Goal: Task Accomplishment & Management: Complete application form

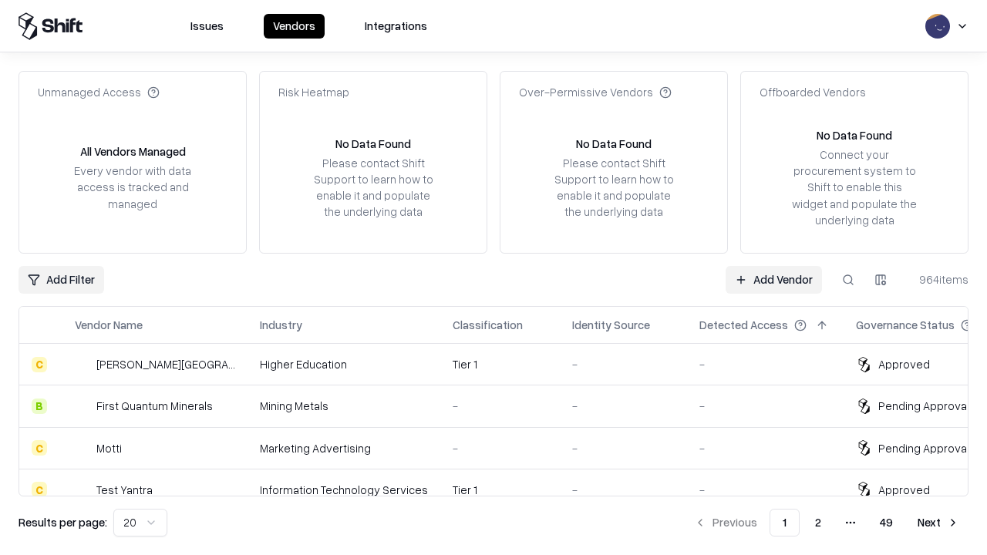
click at [774, 279] on link "Add Vendor" at bounding box center [774, 280] width 96 height 28
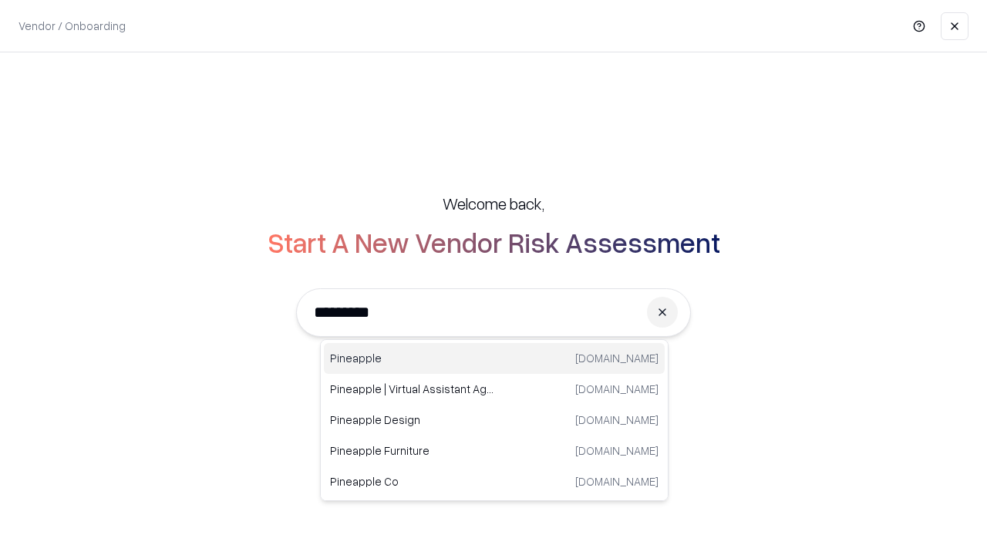
click at [494, 359] on div "Pineapple [DOMAIN_NAME]" at bounding box center [494, 358] width 341 height 31
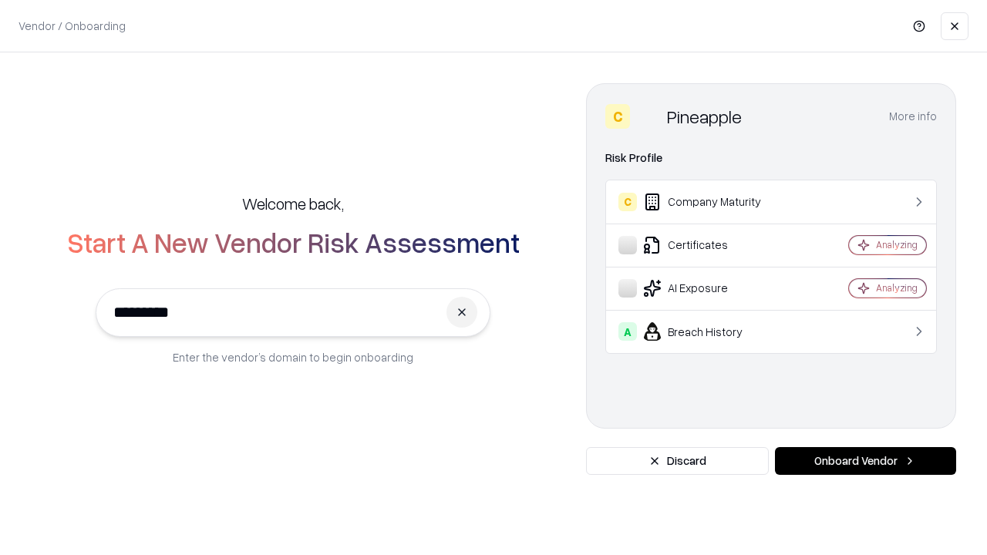
type input "*********"
click at [866, 461] on button "Onboard Vendor" at bounding box center [865, 461] width 181 height 28
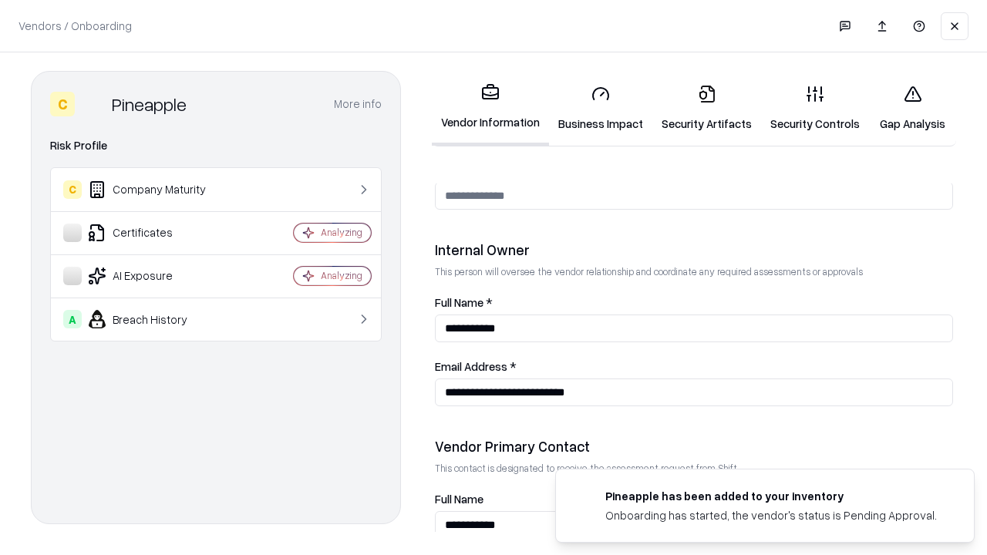
scroll to position [799, 0]
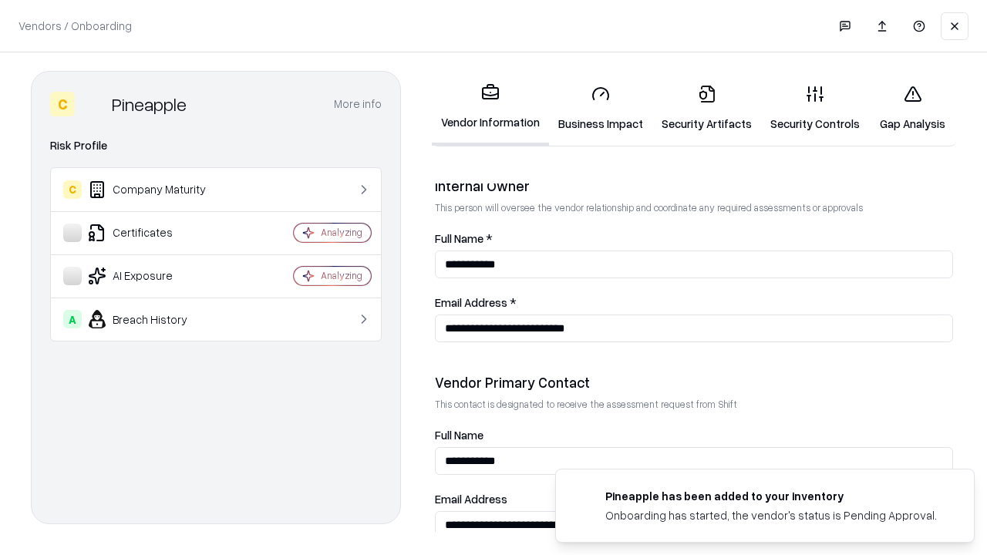
click at [601, 108] on link "Business Impact" at bounding box center [600, 109] width 103 height 72
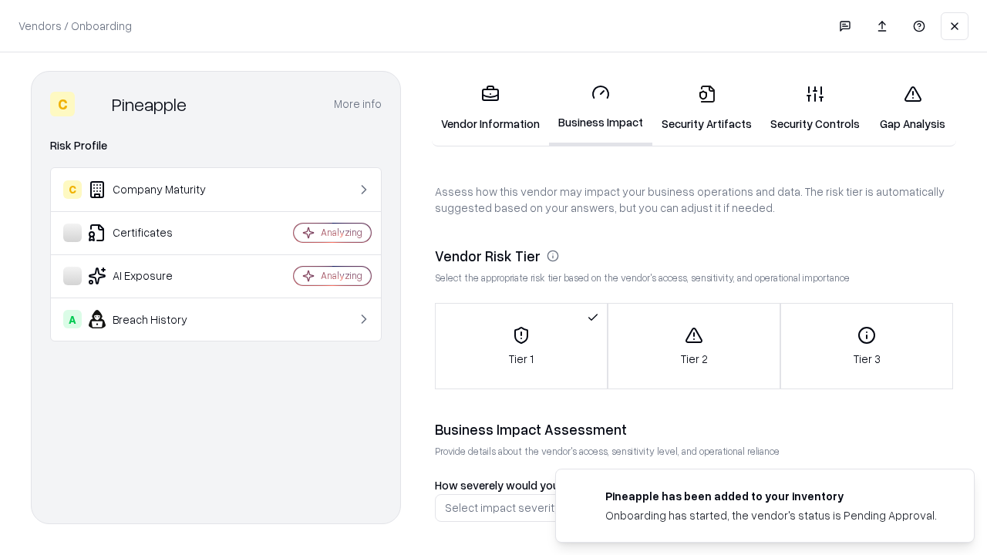
click at [707, 108] on link "Security Artifacts" at bounding box center [707, 109] width 109 height 72
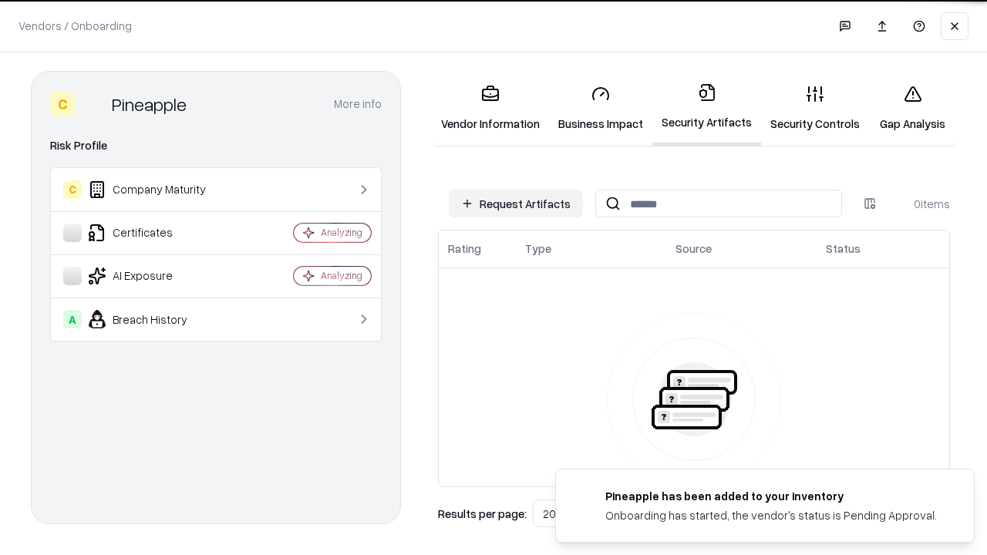
click at [516, 204] on button "Request Artifacts" at bounding box center [516, 204] width 134 height 28
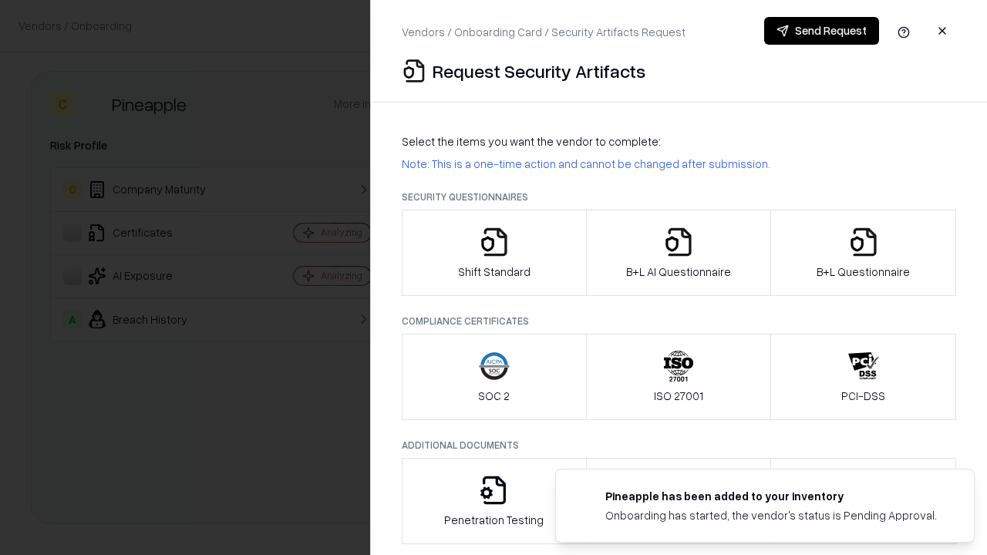
click at [494, 253] on icon "button" at bounding box center [494, 242] width 31 height 31
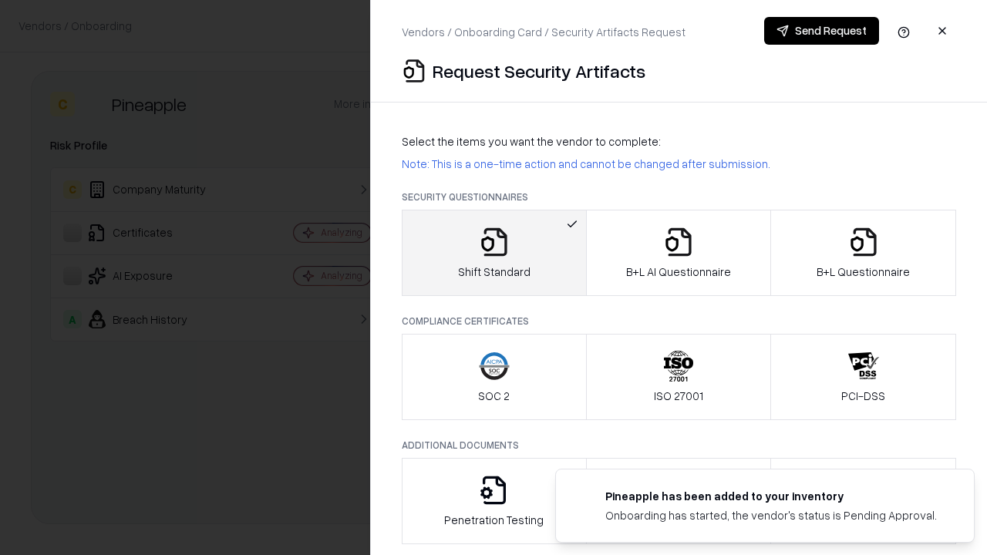
click at [822, 31] on button "Send Request" at bounding box center [821, 31] width 115 height 28
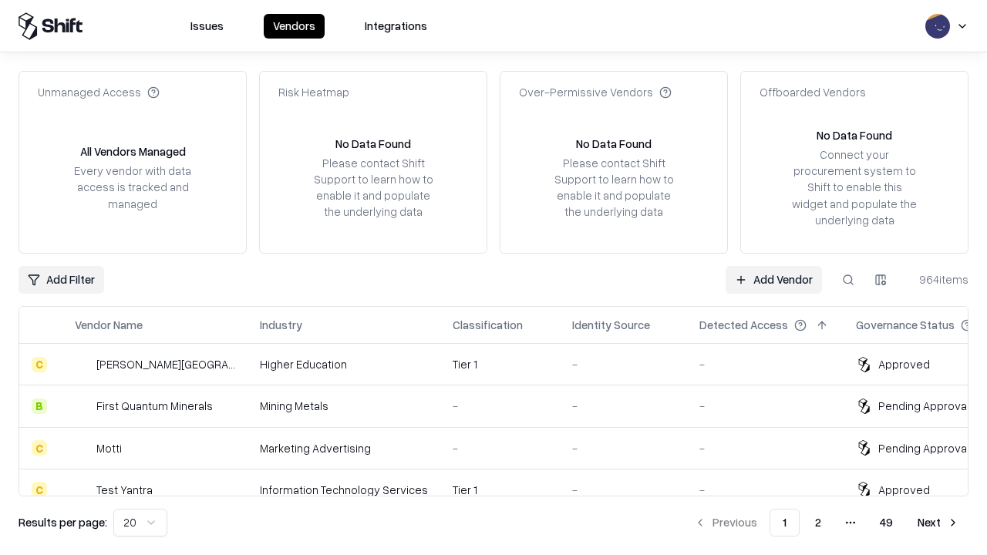
click at [849, 279] on button at bounding box center [849, 280] width 28 height 28
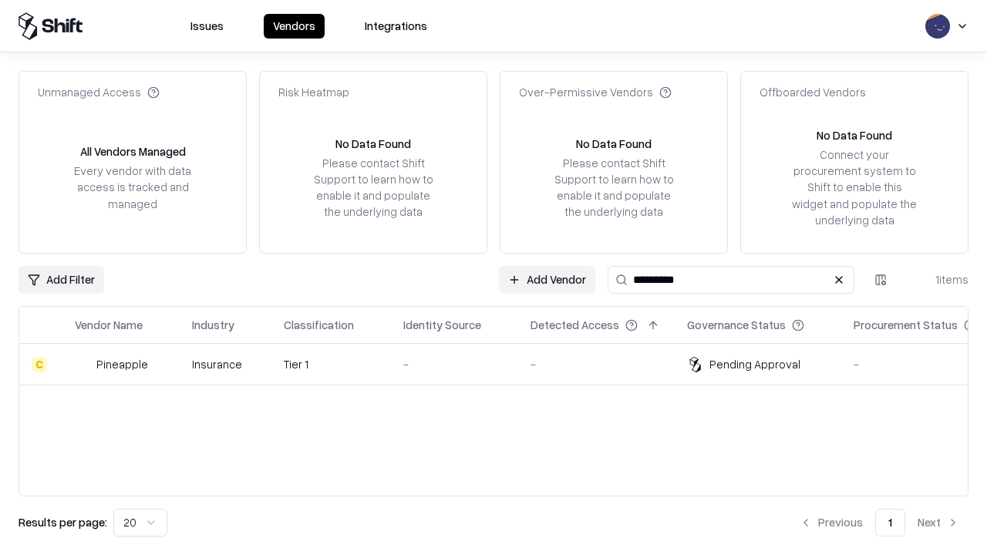
type input "*********"
click at [503, 364] on div "-" at bounding box center [454, 364] width 103 height 16
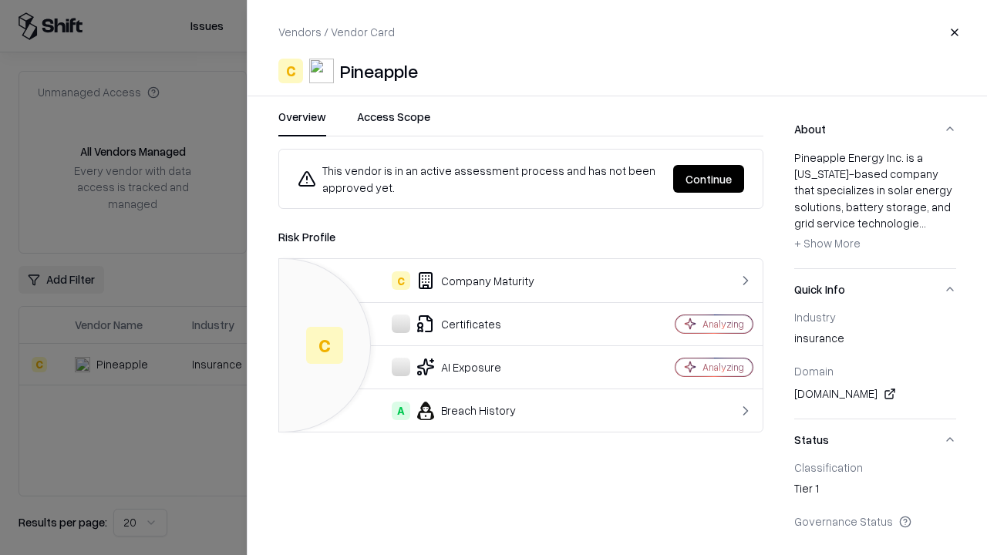
click at [709, 179] on button "Continue" at bounding box center [708, 179] width 71 height 28
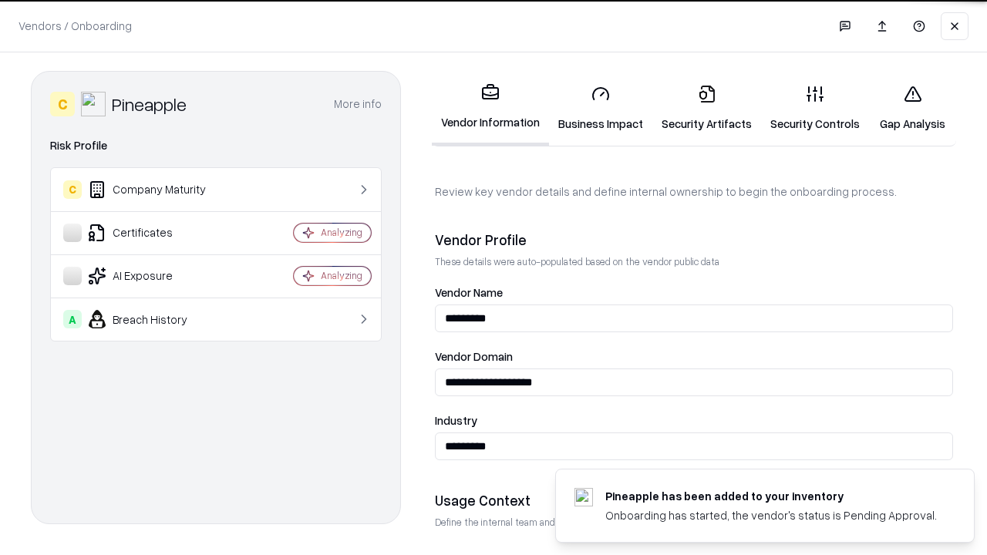
click at [707, 108] on link "Security Artifacts" at bounding box center [707, 109] width 109 height 72
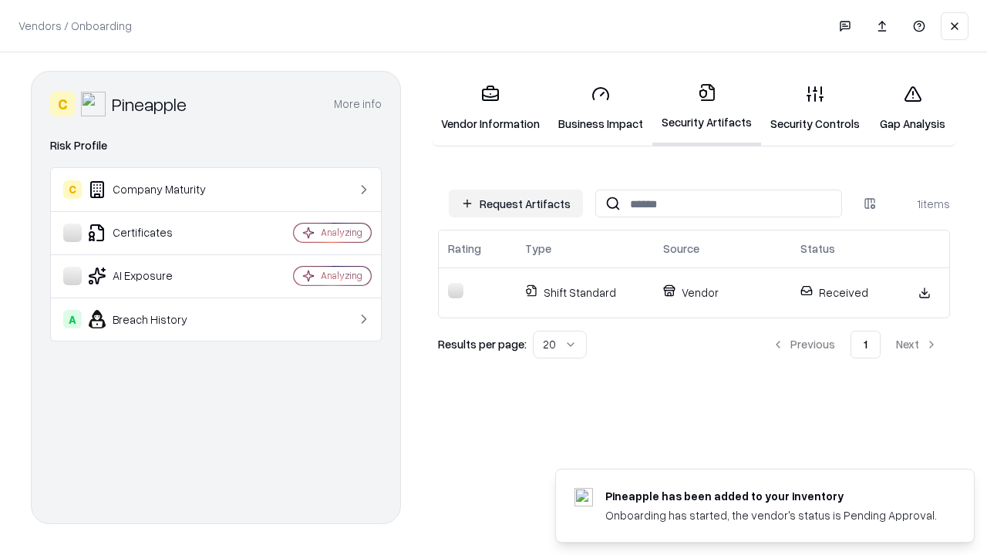
click at [815, 108] on link "Security Controls" at bounding box center [815, 109] width 108 height 72
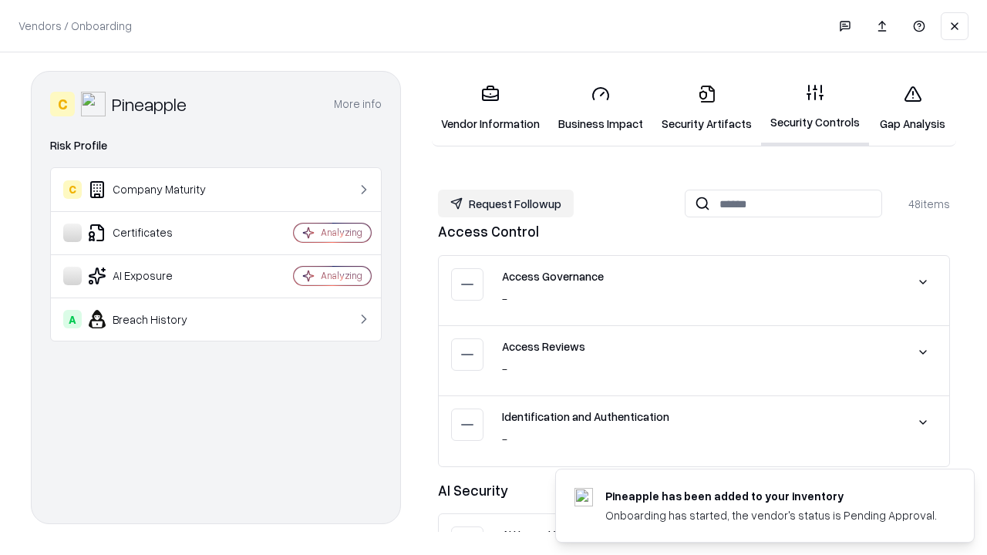
click at [506, 204] on button "Request Followup" at bounding box center [506, 204] width 136 height 28
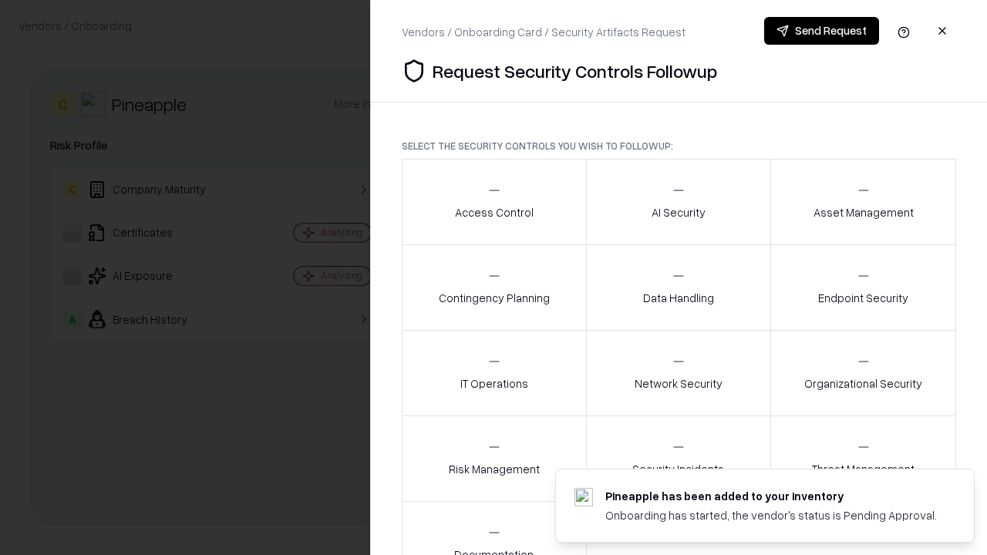
click at [494, 202] on div "Access Control" at bounding box center [494, 202] width 79 height 38
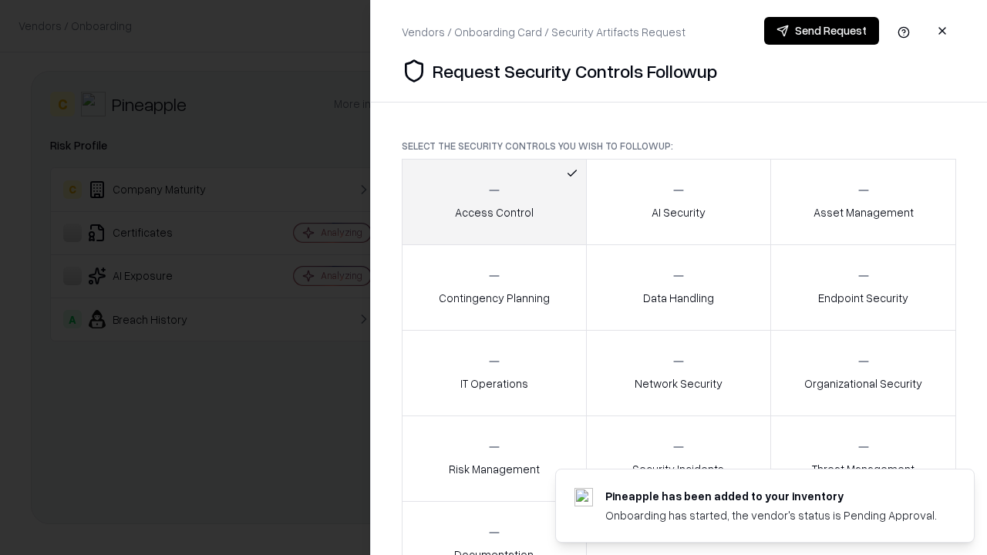
click at [822, 31] on button "Send Request" at bounding box center [821, 31] width 115 height 28
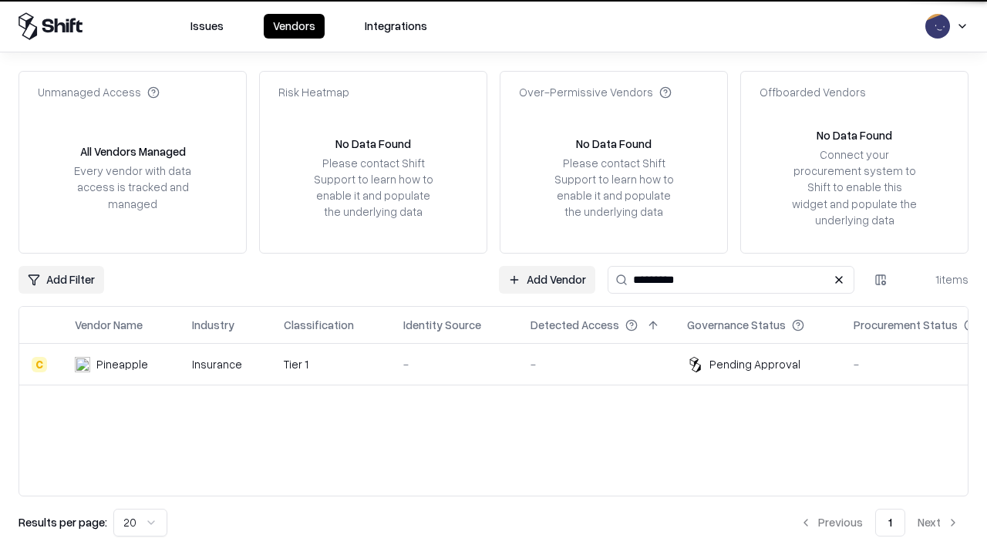
type input "*********"
click at [503, 364] on div "-" at bounding box center [454, 364] width 103 height 16
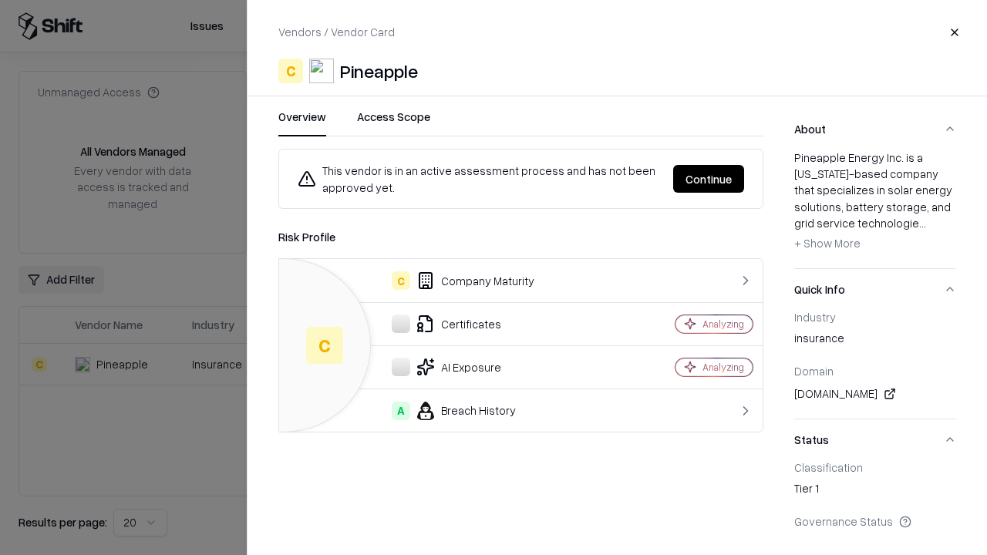
click at [709, 179] on button "Continue" at bounding box center [708, 179] width 71 height 28
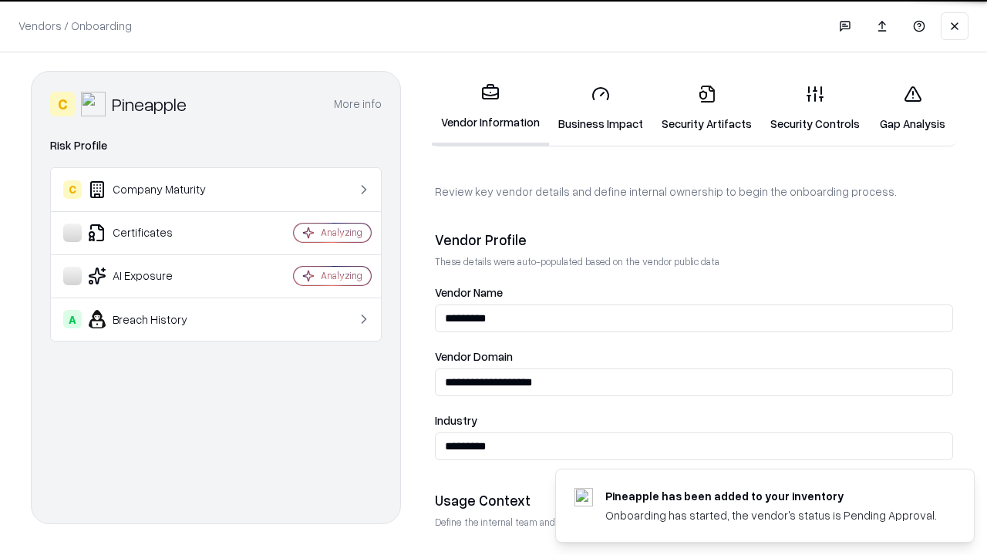
click at [913, 108] on link "Gap Analysis" at bounding box center [912, 109] width 87 height 72
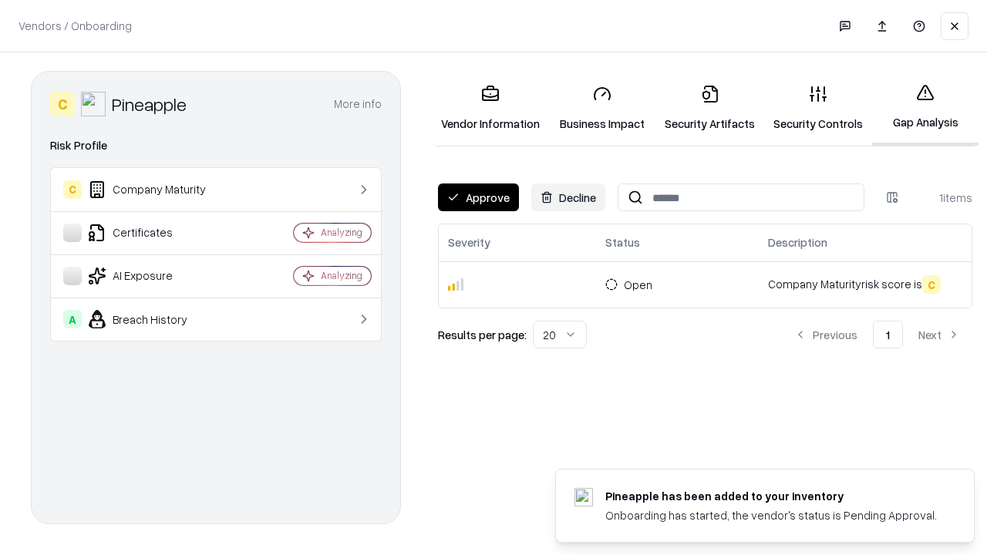
click at [478, 197] on button "Approve" at bounding box center [478, 198] width 81 height 28
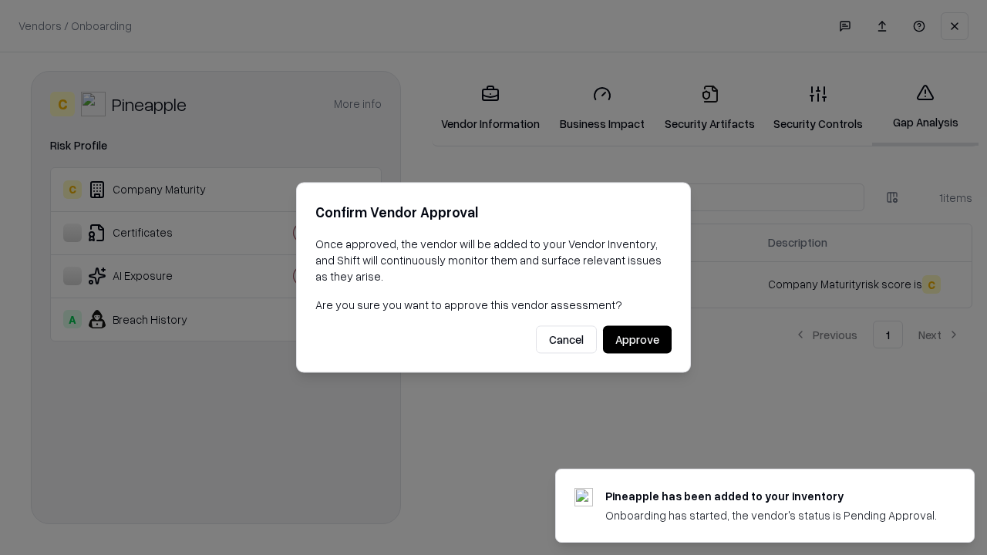
click at [637, 339] on button "Approve" at bounding box center [637, 340] width 69 height 28
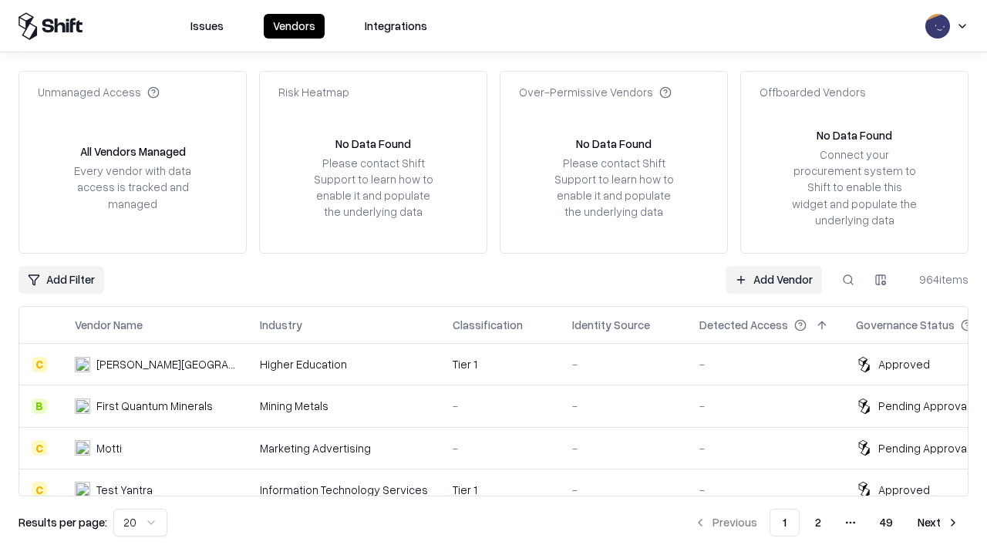
type input "*********"
click at [774, 279] on link "Add Vendor" at bounding box center [774, 280] width 96 height 28
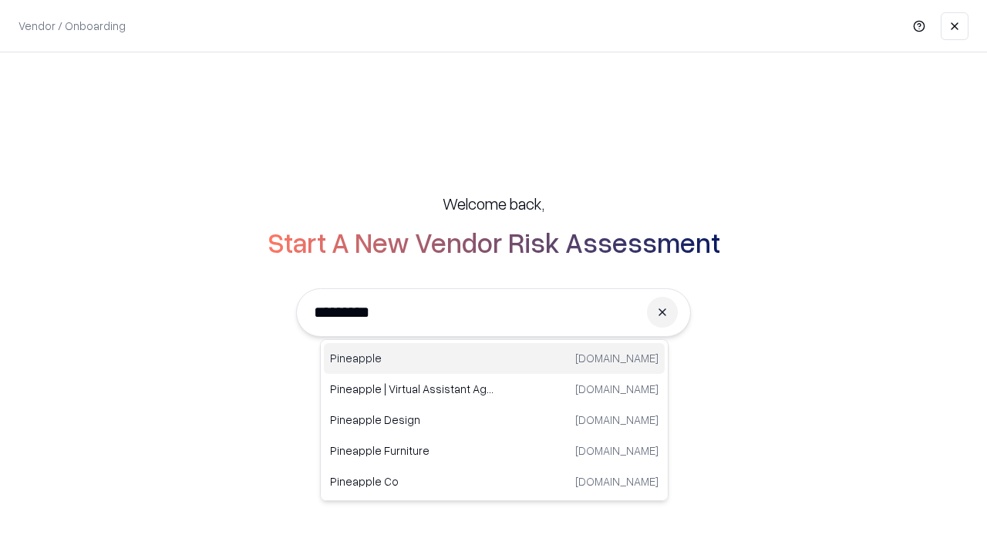
click at [494, 359] on div "Pineapple [DOMAIN_NAME]" at bounding box center [494, 358] width 341 height 31
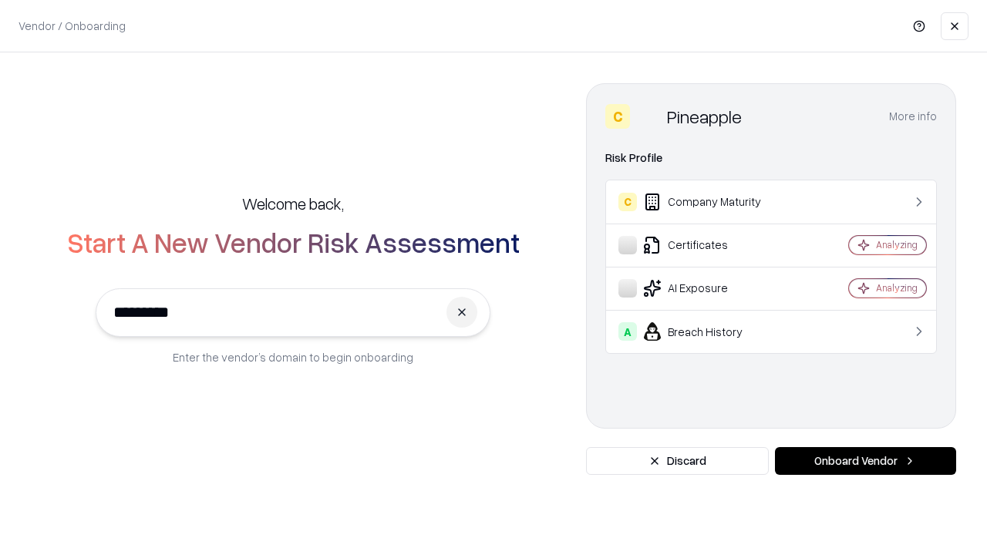
type input "*********"
click at [866, 461] on button "Onboard Vendor" at bounding box center [865, 461] width 181 height 28
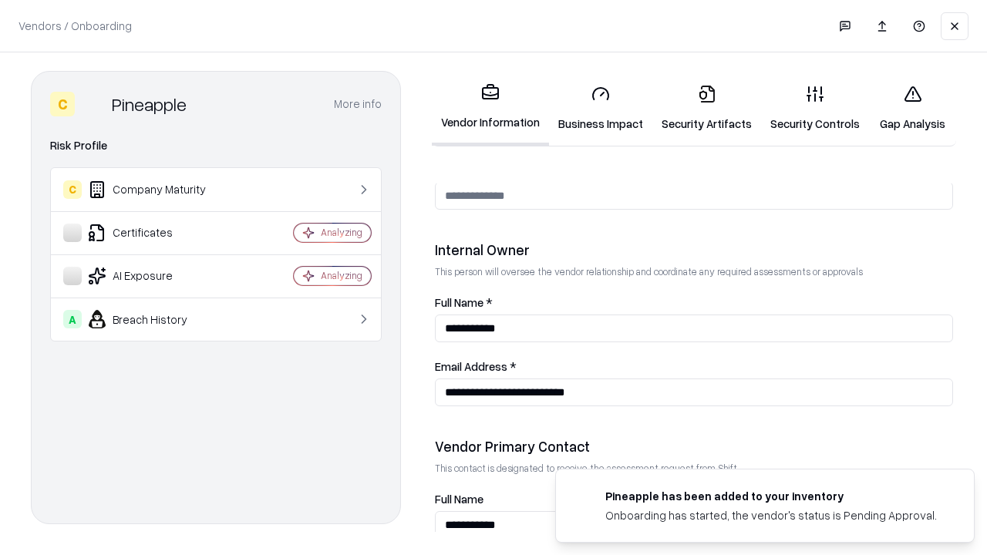
scroll to position [799, 0]
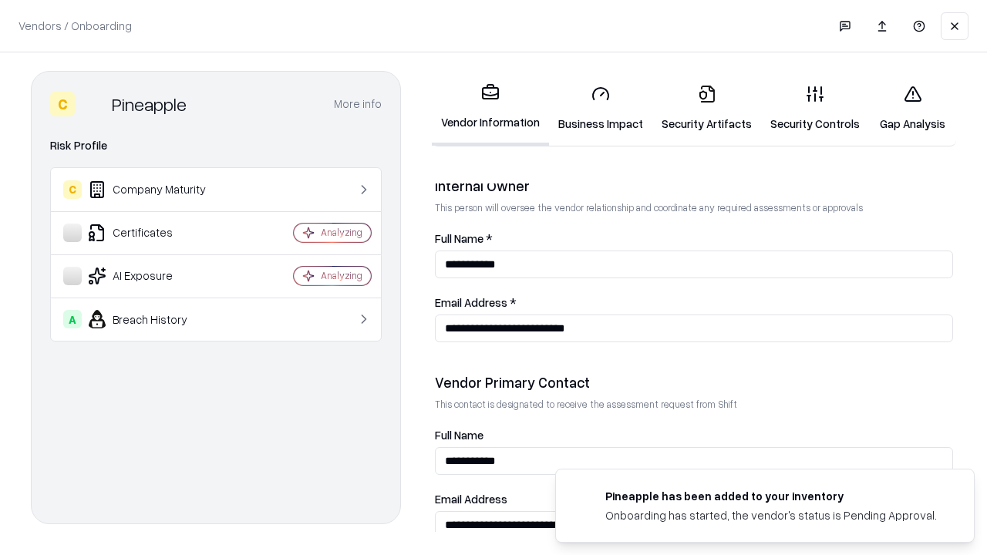
click at [913, 108] on link "Gap Analysis" at bounding box center [912, 109] width 87 height 72
